Goal: Task Accomplishment & Management: Manage account settings

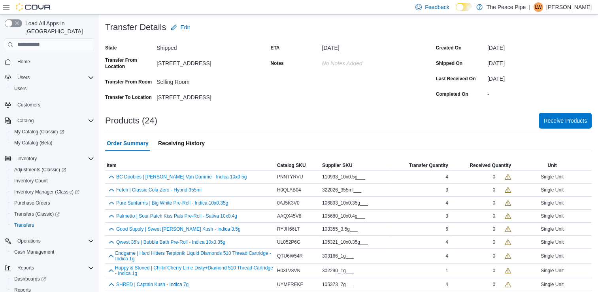
scroll to position [43, 0]
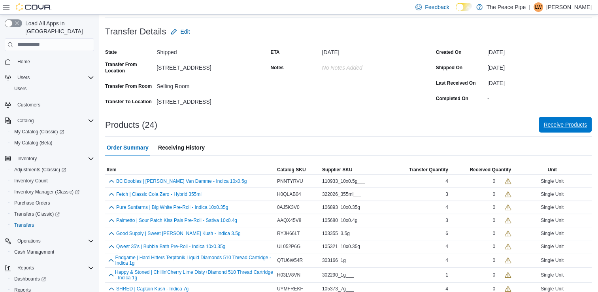
click at [567, 126] on span "Receive Products" at bounding box center [564, 125] width 43 height 8
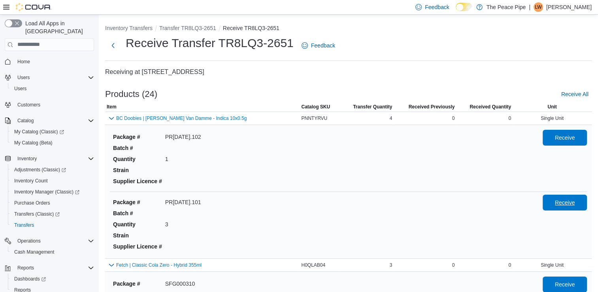
click at [561, 204] on span "Receive" at bounding box center [565, 202] width 20 height 8
click at [571, 137] on span "Receive" at bounding box center [565, 137] width 20 height 8
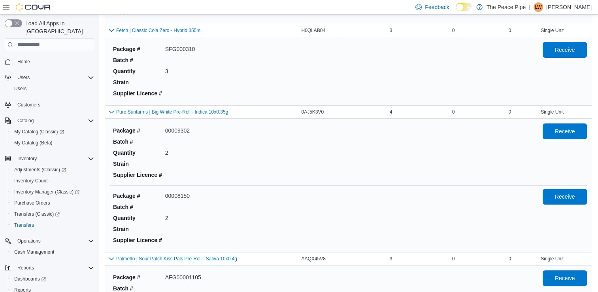
scroll to position [242, 0]
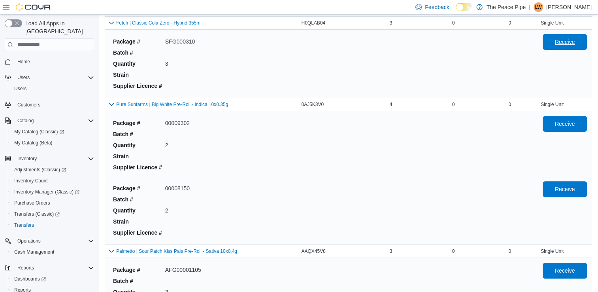
click at [556, 45] on span "Receive" at bounding box center [564, 42] width 35 height 16
click at [572, 127] on span "Receive" at bounding box center [564, 123] width 35 height 16
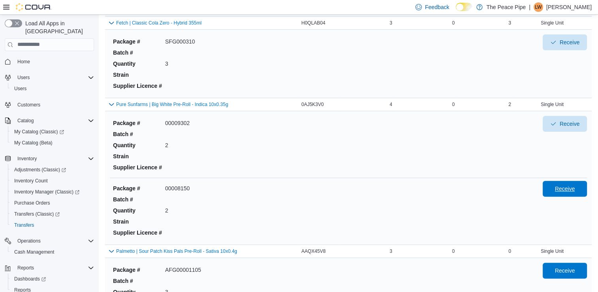
click at [574, 185] on span "Receive" at bounding box center [565, 189] width 20 height 8
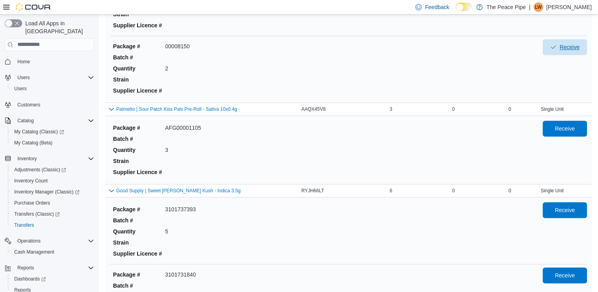
scroll to position [452, 0]
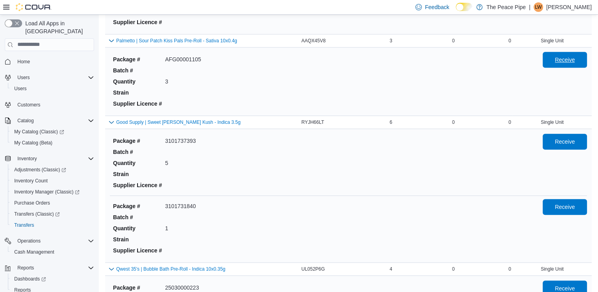
click at [565, 63] on span "Receive" at bounding box center [564, 60] width 35 height 16
click at [567, 143] on span "Receive" at bounding box center [565, 141] width 20 height 8
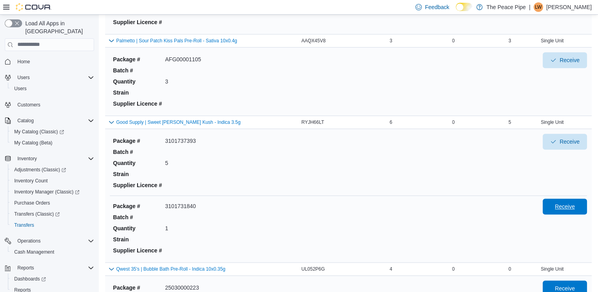
click at [574, 198] on span "Receive" at bounding box center [564, 206] width 35 height 16
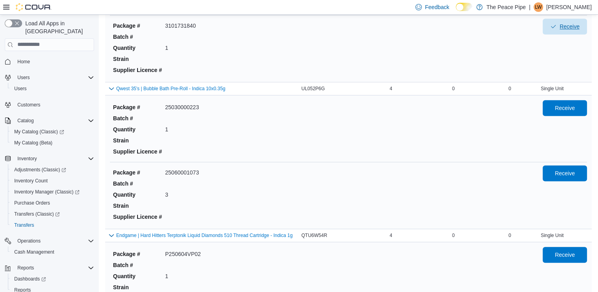
scroll to position [626, 0]
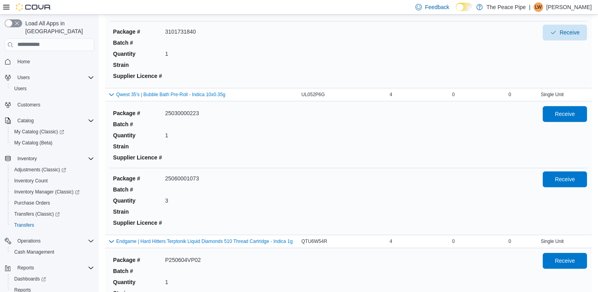
drag, startPoint x: 577, startPoint y: 109, endPoint x: 401, endPoint y: 138, distance: 178.2
drag, startPoint x: 401, startPoint y: 138, endPoint x: 565, endPoint y: 114, distance: 164.9
click at [565, 114] on span "Receive" at bounding box center [565, 113] width 20 height 8
click at [568, 178] on span "Receive" at bounding box center [565, 179] width 20 height 8
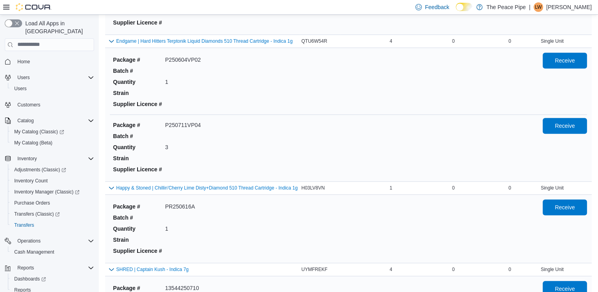
scroll to position [837, 0]
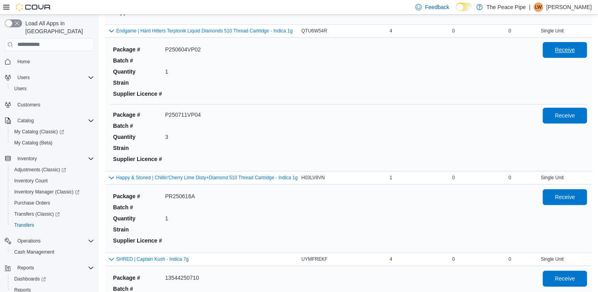
click at [563, 47] on span "Receive" at bounding box center [565, 50] width 20 height 8
click at [558, 115] on span "Receive" at bounding box center [564, 115] width 35 height 16
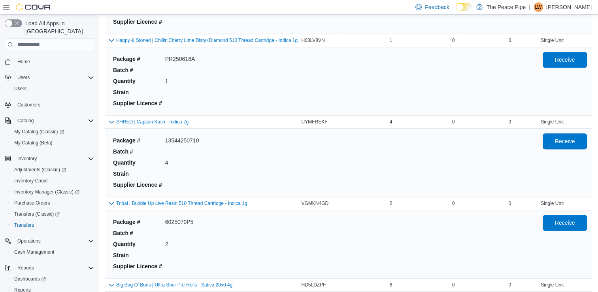
scroll to position [989, 0]
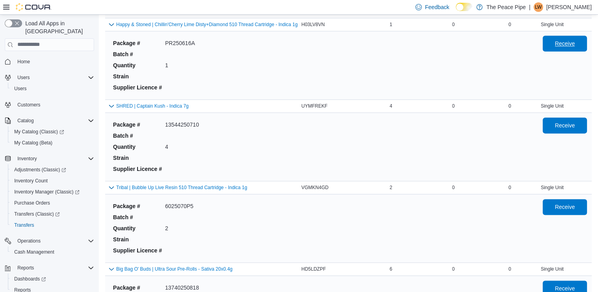
click at [550, 41] on button "Receive" at bounding box center [565, 44] width 44 height 16
click at [571, 121] on span "Receive" at bounding box center [565, 125] width 20 height 8
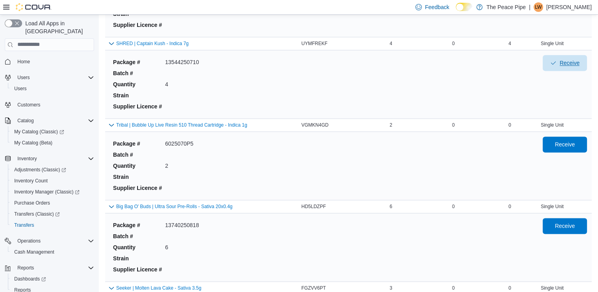
scroll to position [1049, 0]
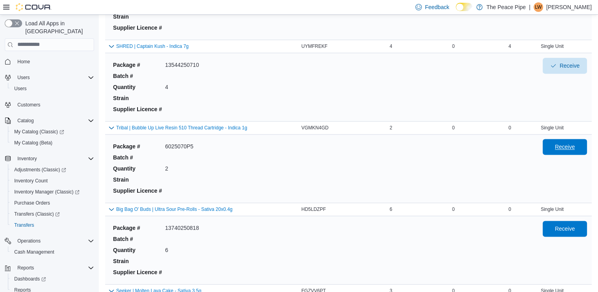
click at [556, 143] on span "Receive" at bounding box center [564, 147] width 35 height 16
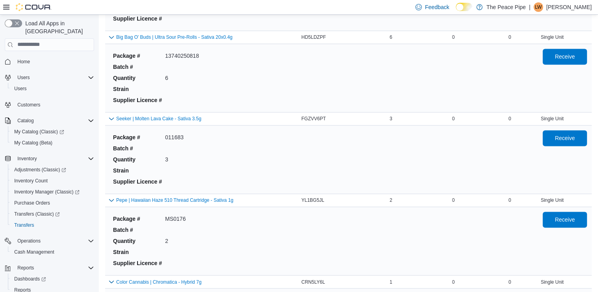
scroll to position [1228, 0]
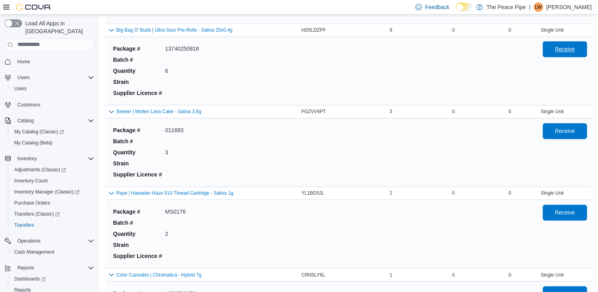
click at [557, 45] on span "Receive" at bounding box center [564, 49] width 35 height 16
click at [575, 124] on span "Receive" at bounding box center [564, 130] width 35 height 16
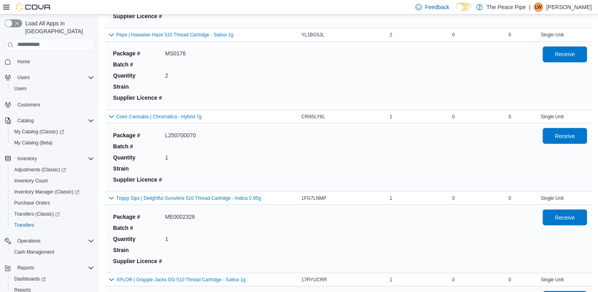
scroll to position [1402, 0]
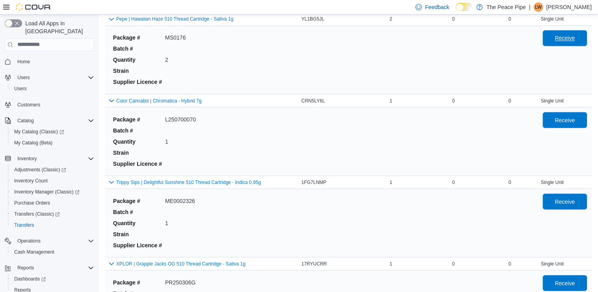
click at [566, 42] on span "Receive" at bounding box center [564, 38] width 35 height 16
click at [562, 119] on span "Receive" at bounding box center [565, 119] width 20 height 8
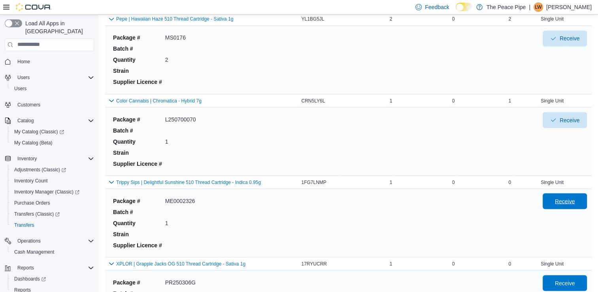
click at [582, 205] on span "Receive" at bounding box center [564, 201] width 35 height 16
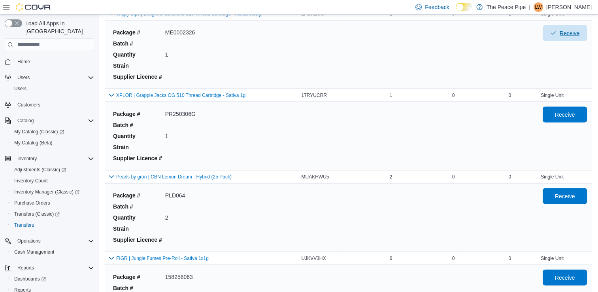
scroll to position [1581, 0]
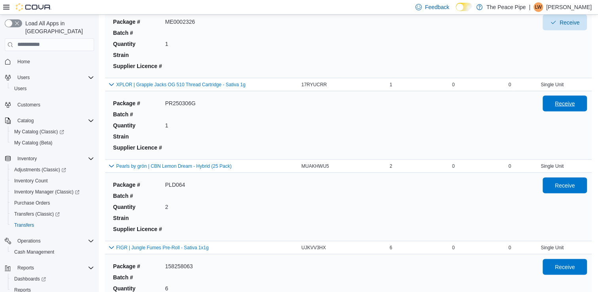
click at [570, 102] on span "Receive" at bounding box center [565, 104] width 20 height 8
click at [567, 178] on span "Receive" at bounding box center [564, 185] width 35 height 16
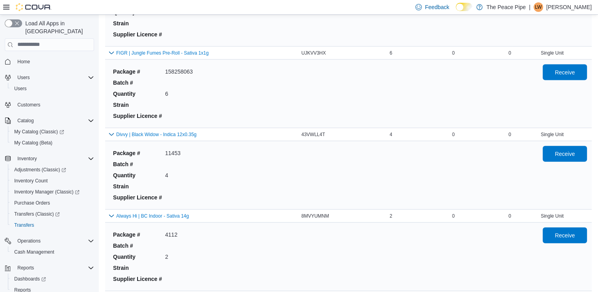
scroll to position [1791, 0]
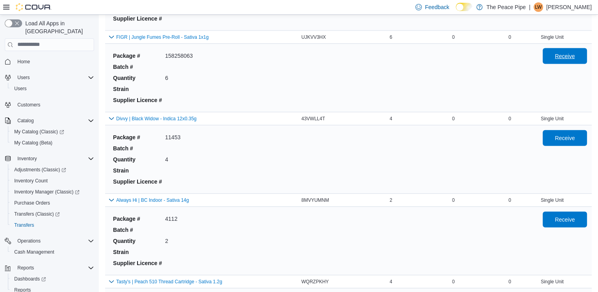
click at [560, 56] on span "Receive" at bounding box center [564, 56] width 35 height 16
click at [575, 135] on span "Receive" at bounding box center [565, 138] width 20 height 8
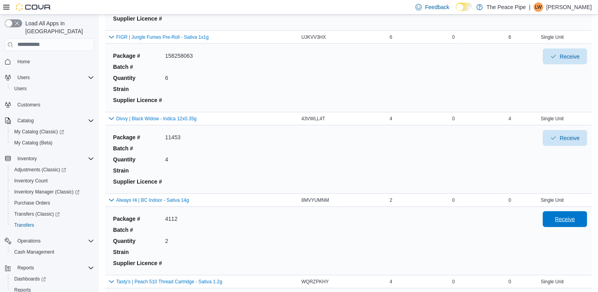
click at [575, 217] on span "Receive" at bounding box center [565, 219] width 20 height 8
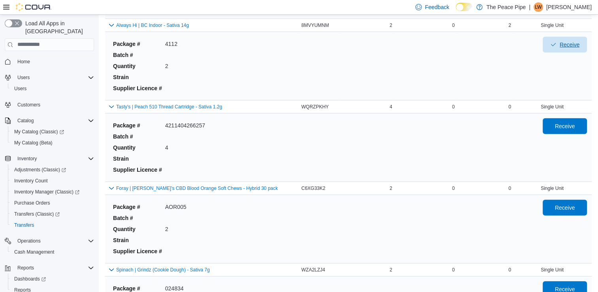
scroll to position [1971, 0]
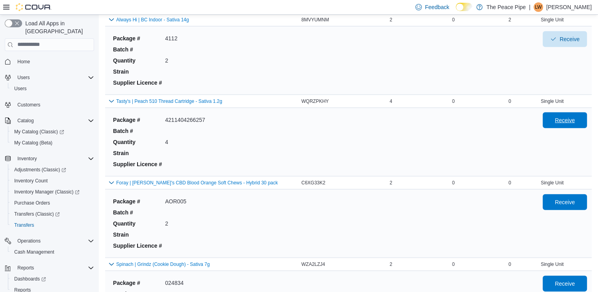
click at [581, 113] on span "Receive" at bounding box center [564, 120] width 35 height 16
click at [557, 198] on span "Receive" at bounding box center [564, 202] width 35 height 16
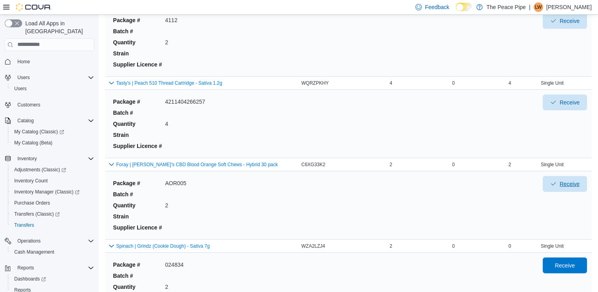
scroll to position [2125, 0]
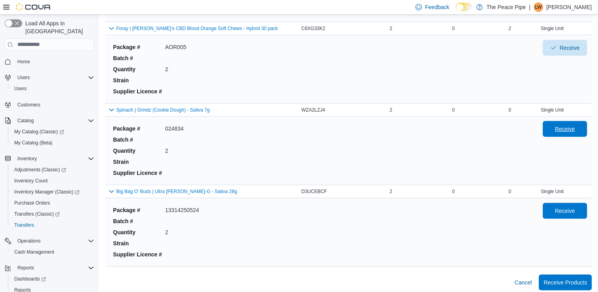
click at [562, 125] on span "Receive" at bounding box center [565, 129] width 20 height 8
click at [571, 206] on span "Receive" at bounding box center [565, 210] width 20 height 8
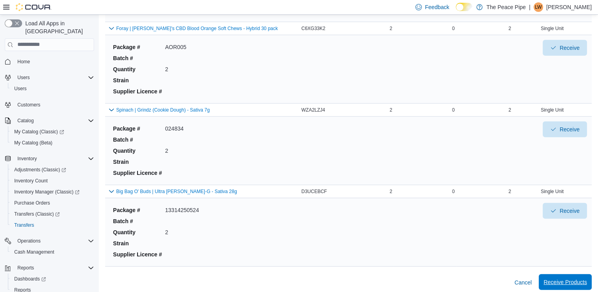
click at [569, 278] on span "Receive Products" at bounding box center [564, 282] width 43 height 8
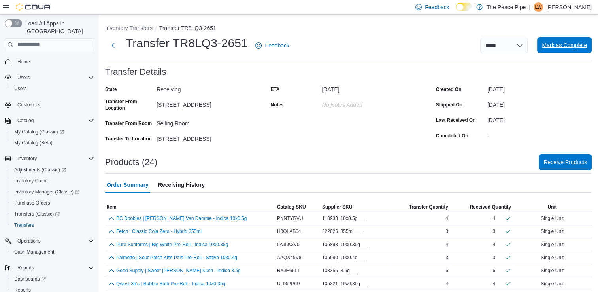
click at [573, 47] on span "Mark as Complete" at bounding box center [564, 45] width 45 height 8
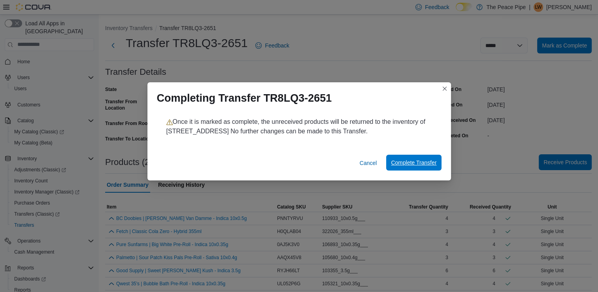
click at [413, 163] on span "Complete Transfer" at bounding box center [413, 162] width 45 height 8
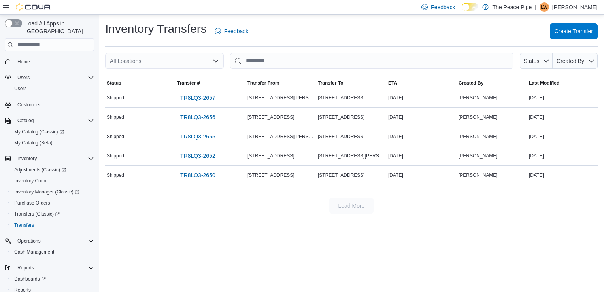
click at [215, 60] on icon "Open list of options" at bounding box center [216, 61] width 6 height 6
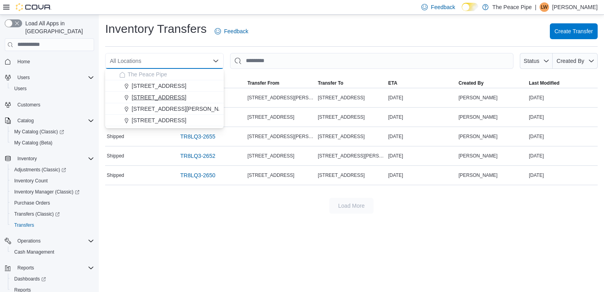
click at [155, 99] on span "[STREET_ADDRESS]" at bounding box center [159, 97] width 55 height 8
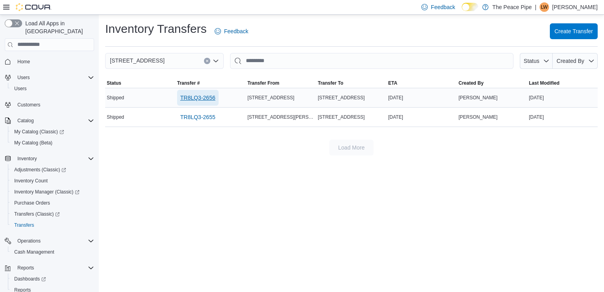
click at [211, 100] on span "TR8LQ3-2656" at bounding box center [197, 98] width 35 height 8
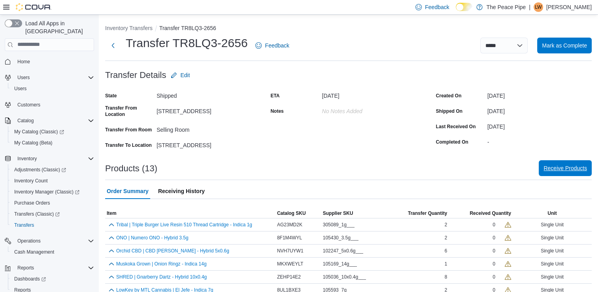
click at [558, 167] on span "Receive Products" at bounding box center [564, 168] width 43 height 8
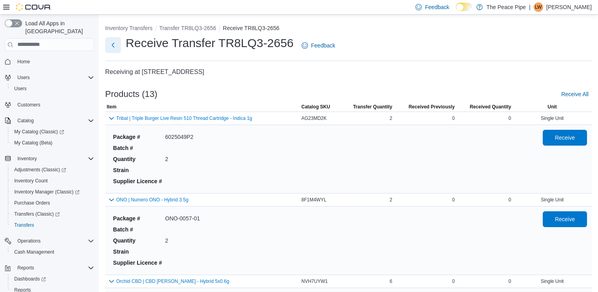
click at [114, 43] on button "Next" at bounding box center [113, 45] width 16 height 16
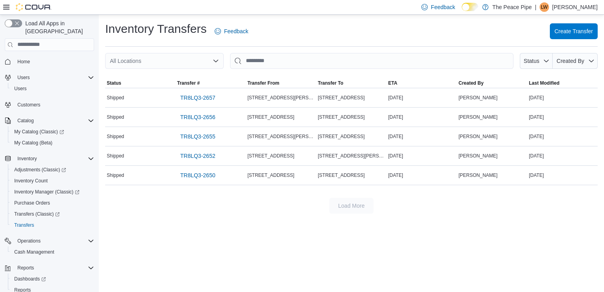
click at [167, 62] on div "All Locations" at bounding box center [164, 61] width 119 height 16
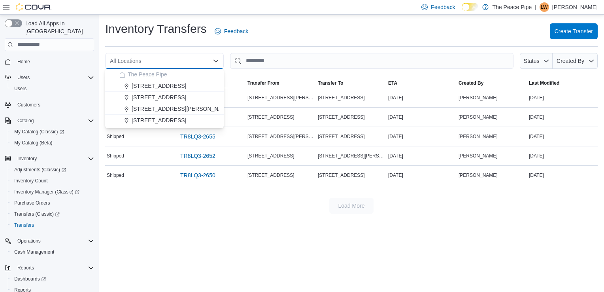
click at [153, 100] on span "[STREET_ADDRESS]" at bounding box center [159, 97] width 55 height 8
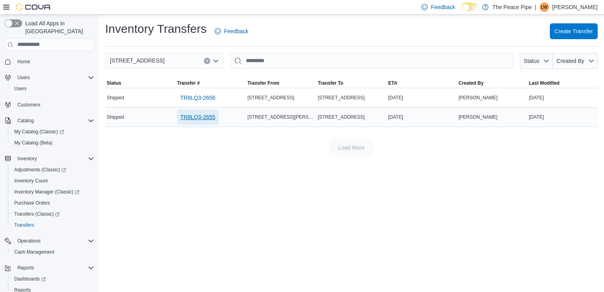
click at [201, 119] on span "TR8LQ3-2655" at bounding box center [197, 117] width 35 height 8
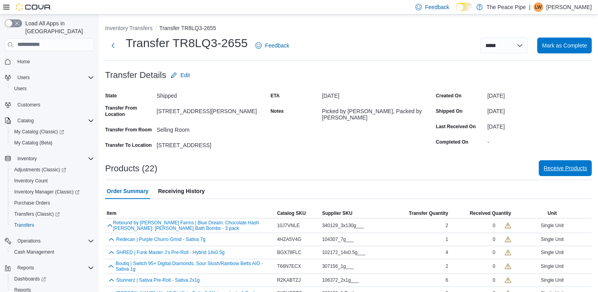
click at [566, 171] on span "Receive Products" at bounding box center [564, 168] width 43 height 8
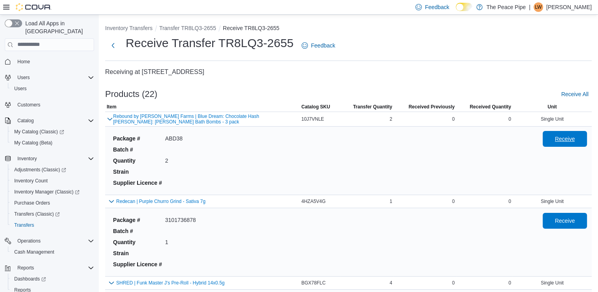
click at [559, 135] on span "Receive" at bounding box center [564, 139] width 35 height 16
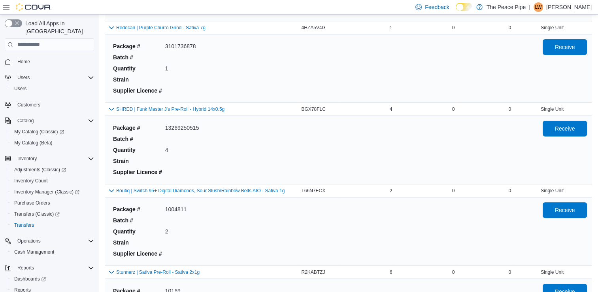
scroll to position [164, 0]
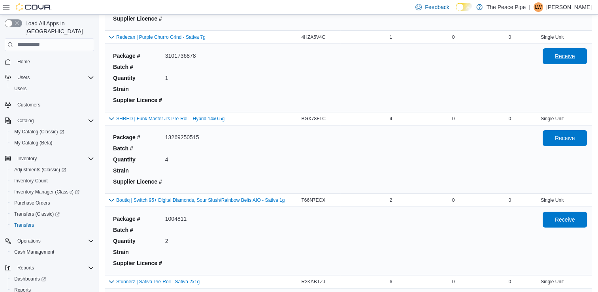
click at [580, 59] on span "Receive" at bounding box center [564, 56] width 35 height 16
click at [569, 136] on span "Receive" at bounding box center [565, 138] width 20 height 8
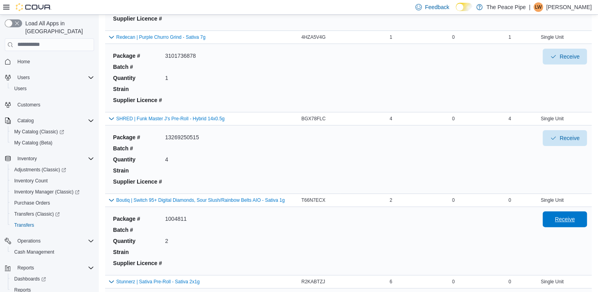
click at [582, 218] on span "Receive" at bounding box center [564, 219] width 35 height 16
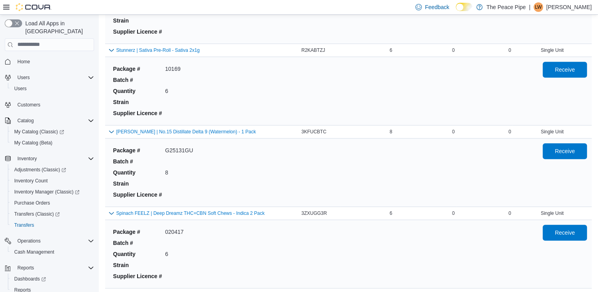
scroll to position [411, 0]
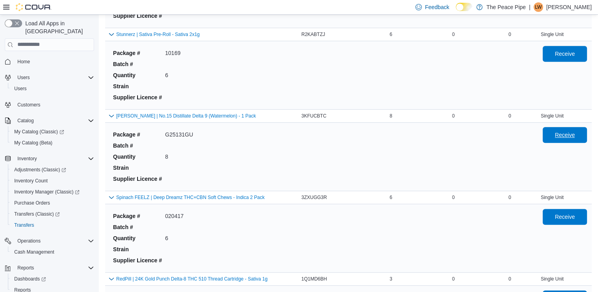
click at [573, 131] on span "Receive" at bounding box center [565, 135] width 20 height 8
click at [566, 47] on span "Receive" at bounding box center [564, 53] width 35 height 16
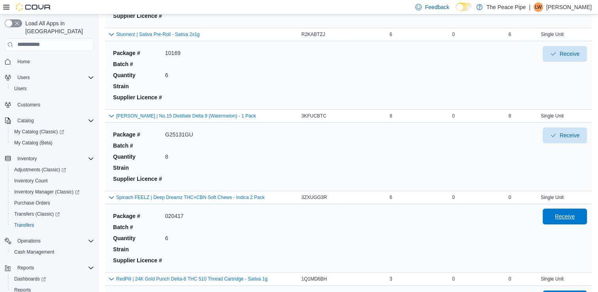
click at [569, 220] on span "Receive" at bounding box center [564, 216] width 35 height 16
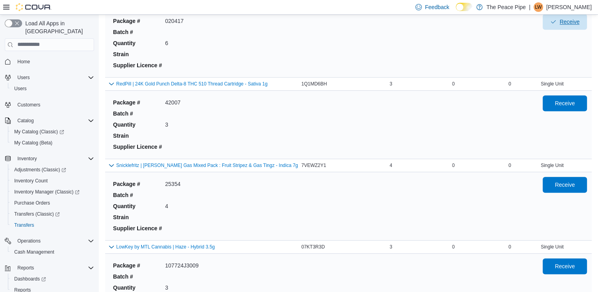
scroll to position [590, 0]
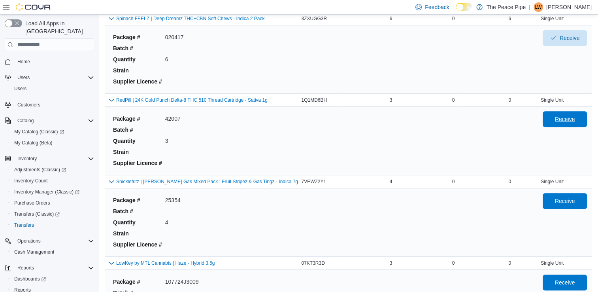
click at [564, 117] on span "Receive" at bounding box center [565, 119] width 20 height 8
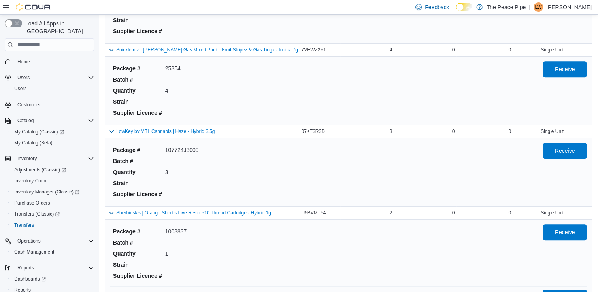
scroll to position [737, 0]
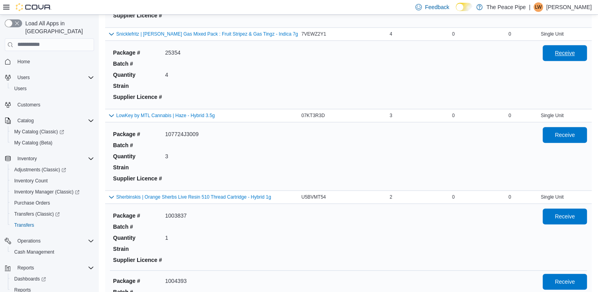
click at [580, 55] on span "Receive" at bounding box center [564, 53] width 35 height 16
click at [573, 134] on span "Receive" at bounding box center [565, 134] width 20 height 8
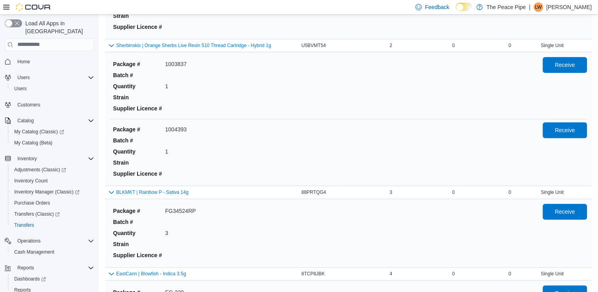
scroll to position [906, 0]
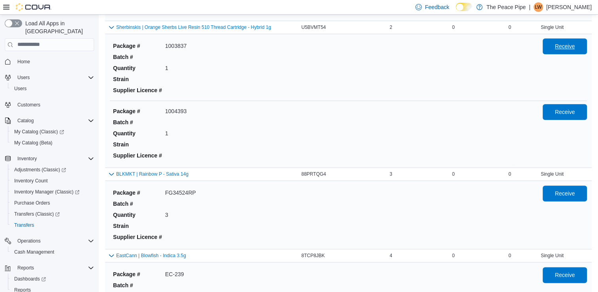
click at [574, 40] on span "Receive" at bounding box center [564, 46] width 35 height 16
click at [569, 107] on span "Receive" at bounding box center [565, 111] width 20 height 8
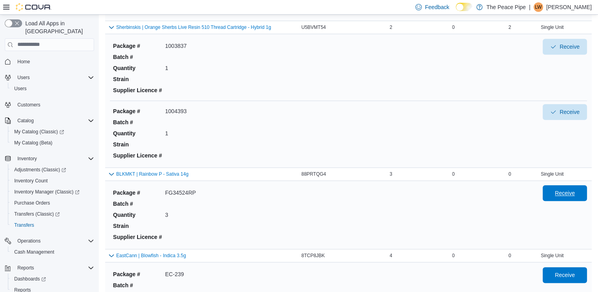
click at [570, 194] on span "Receive" at bounding box center [564, 193] width 35 height 16
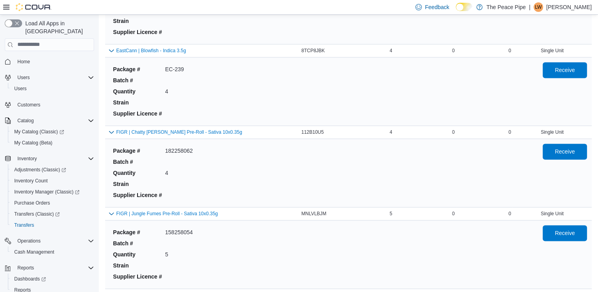
scroll to position [1132, 0]
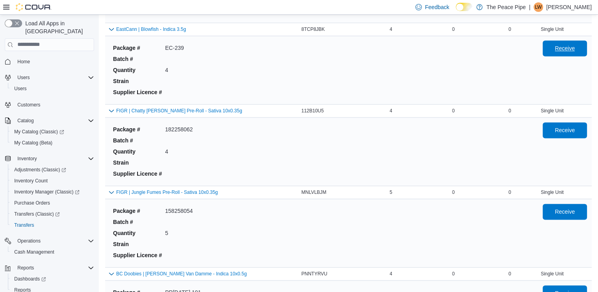
click at [582, 49] on span "Receive" at bounding box center [564, 48] width 35 height 16
click at [564, 122] on span "Receive" at bounding box center [564, 130] width 35 height 16
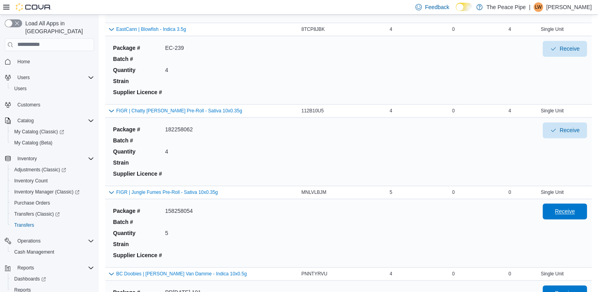
click at [555, 205] on span "Receive" at bounding box center [564, 211] width 35 height 16
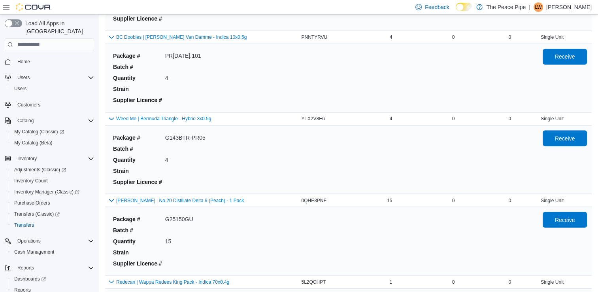
scroll to position [1370, 0]
click at [558, 54] on span "Receive" at bounding box center [564, 55] width 35 height 16
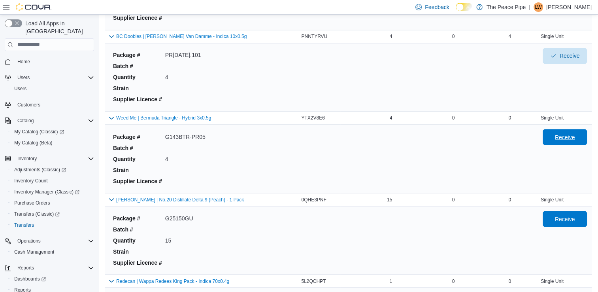
click at [563, 133] on span "Receive" at bounding box center [565, 137] width 20 height 8
click at [558, 217] on span "Receive" at bounding box center [564, 218] width 35 height 16
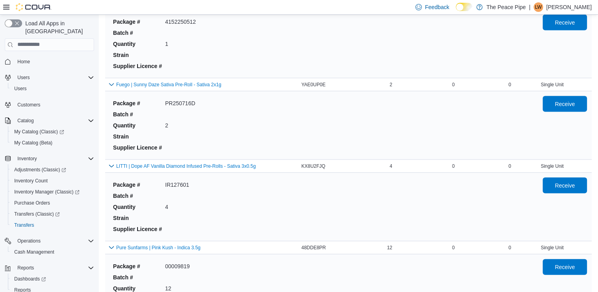
scroll to position [1650, 0]
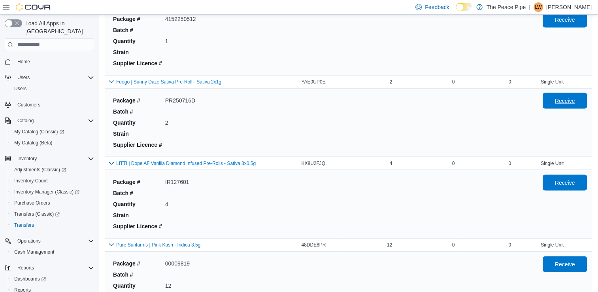
click at [572, 99] on span "Receive" at bounding box center [565, 101] width 20 height 8
click at [576, 185] on span "Receive" at bounding box center [564, 182] width 35 height 16
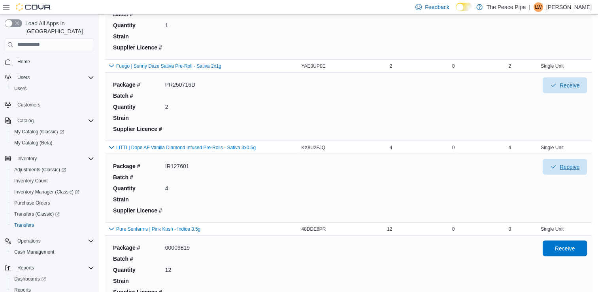
scroll to position [1703, 0]
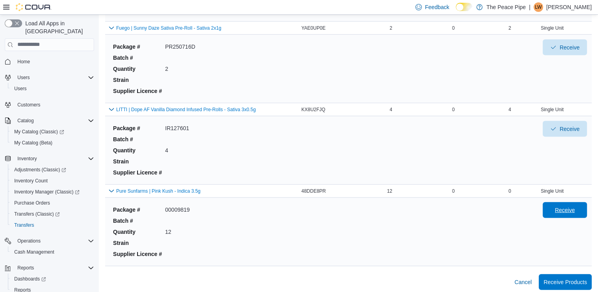
click at [571, 202] on span "Receive" at bounding box center [564, 210] width 35 height 16
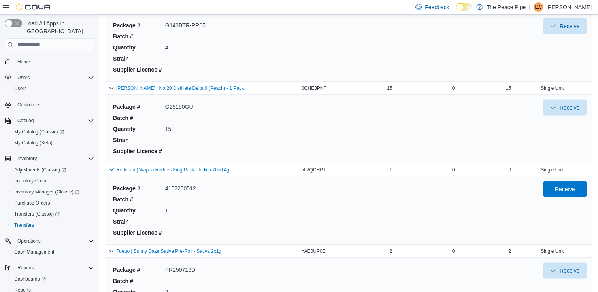
scroll to position [1476, 0]
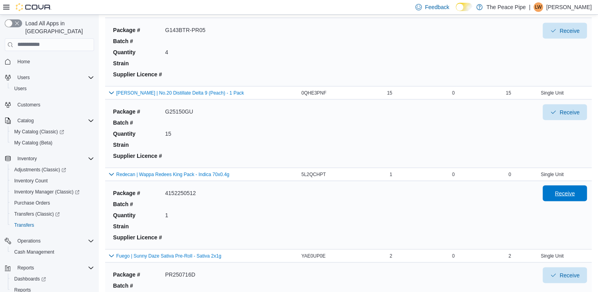
click at [554, 194] on span "Receive" at bounding box center [564, 193] width 35 height 16
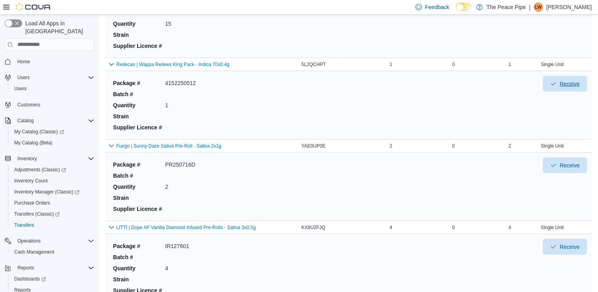
scroll to position [1703, 0]
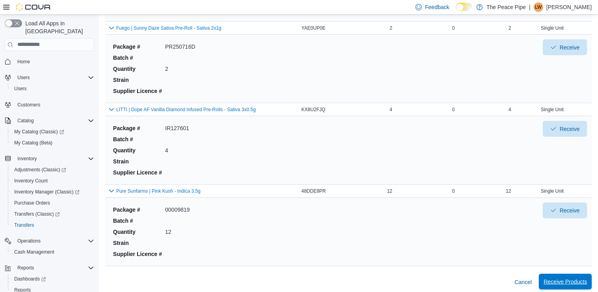
click at [570, 277] on span "Receive Products" at bounding box center [564, 281] width 43 height 8
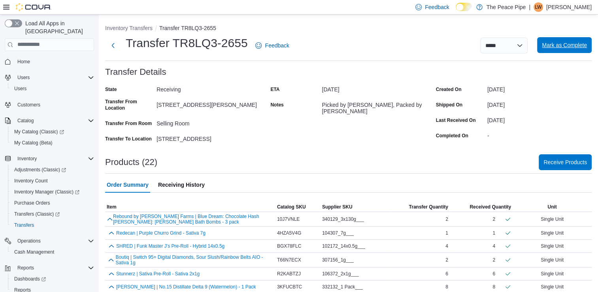
click at [556, 47] on span "Mark as Complete" at bounding box center [564, 45] width 45 height 8
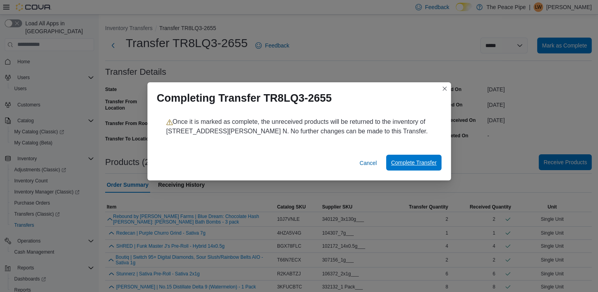
click at [431, 164] on span "Complete Transfer" at bounding box center [413, 162] width 45 height 8
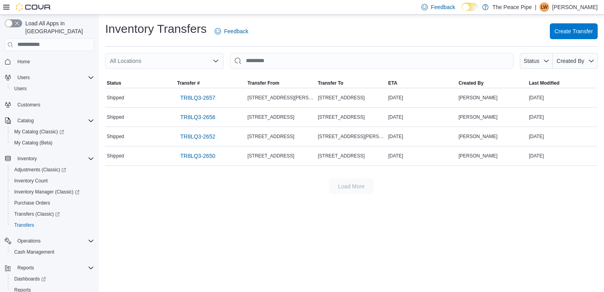
click at [217, 63] on icon "Open list of options" at bounding box center [216, 61] width 6 height 6
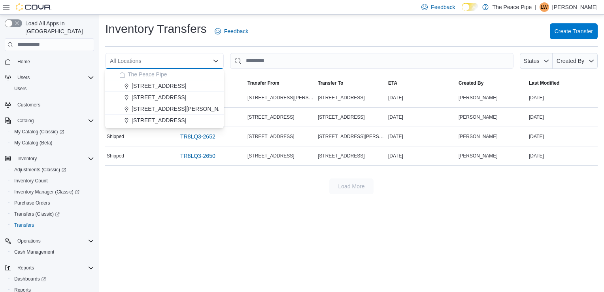
click at [156, 95] on span "[STREET_ADDRESS]" at bounding box center [159, 97] width 55 height 8
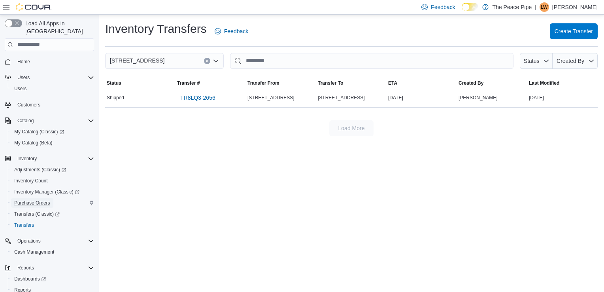
click at [33, 200] on span "Purchase Orders" at bounding box center [32, 203] width 36 height 6
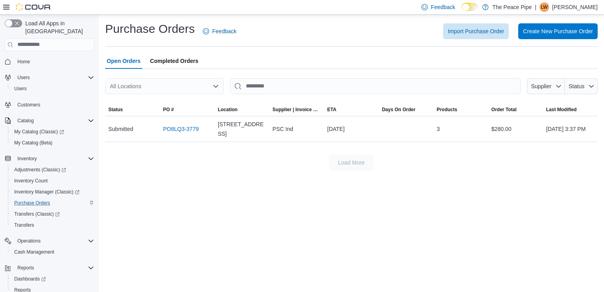
click at [213, 85] on icon "Open list of options" at bounding box center [216, 86] width 6 height 6
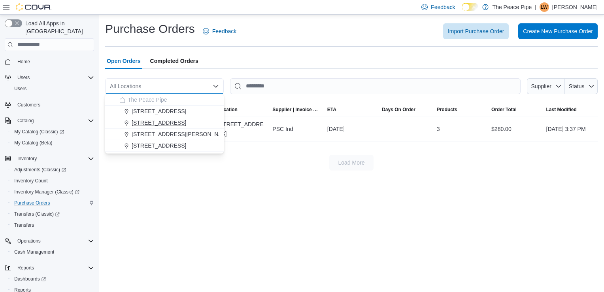
click at [159, 124] on span "[STREET_ADDRESS]" at bounding box center [159, 123] width 55 height 8
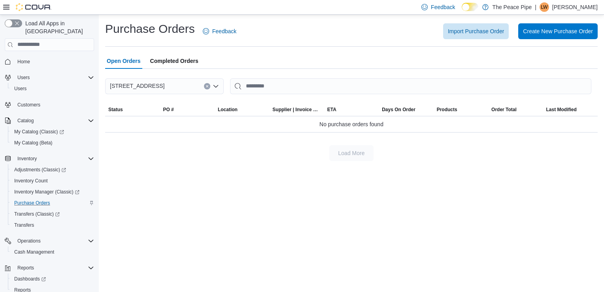
click at [207, 88] on button "Clear input" at bounding box center [207, 86] width 6 height 6
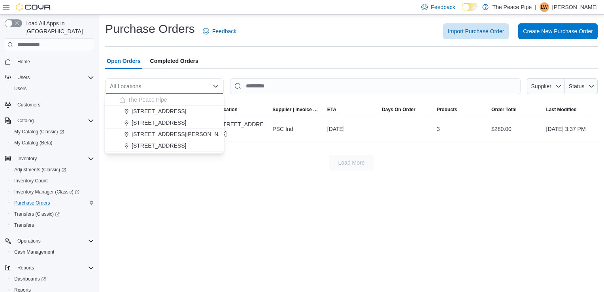
click at [218, 171] on div "Purchase Orders Feedback Import Purchase Order Create New Purchase Order Open O…" at bounding box center [351, 96] width 505 height 162
